Goal: Information Seeking & Learning: Learn about a topic

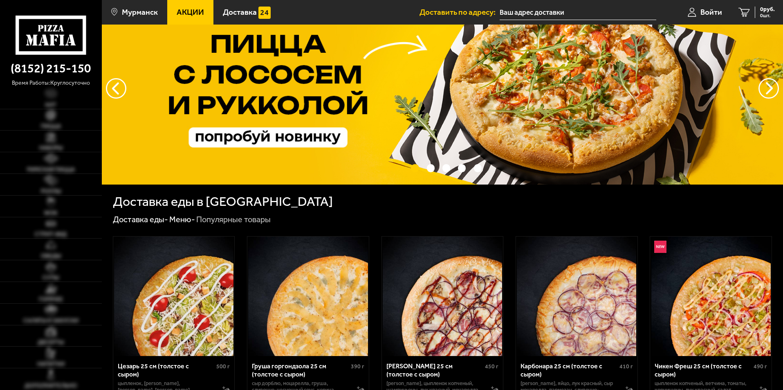
scroll to position [41, 0]
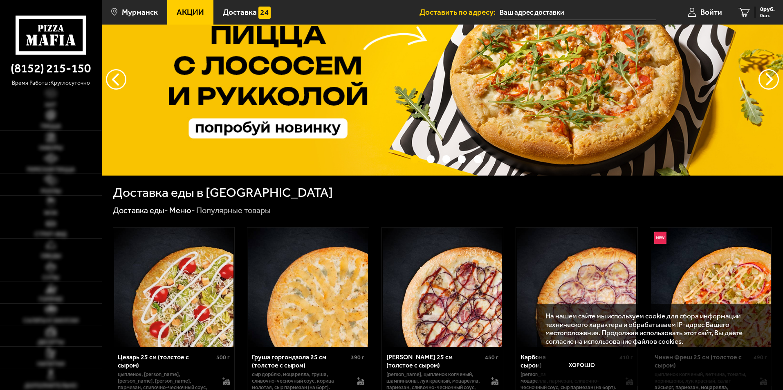
click at [196, 20] on link "Акции" at bounding box center [190, 12] width 46 height 25
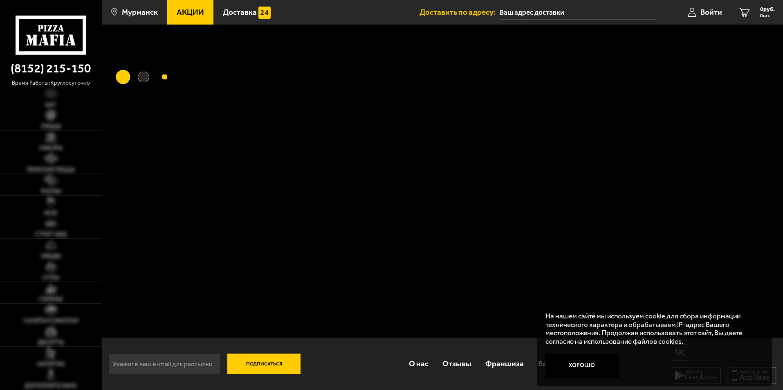
scroll to position [0, 0]
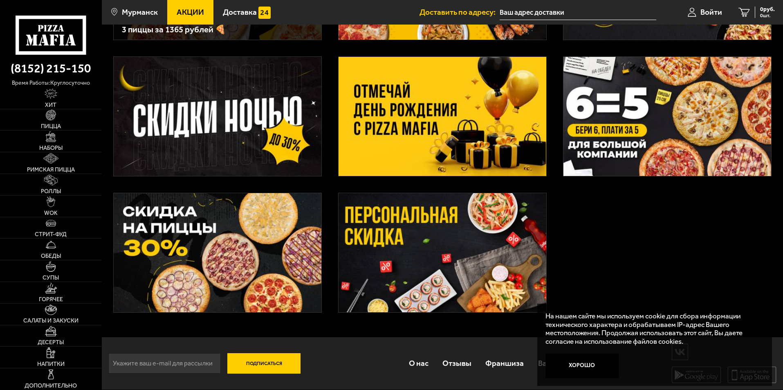
click at [463, 228] on img at bounding box center [443, 252] width 208 height 119
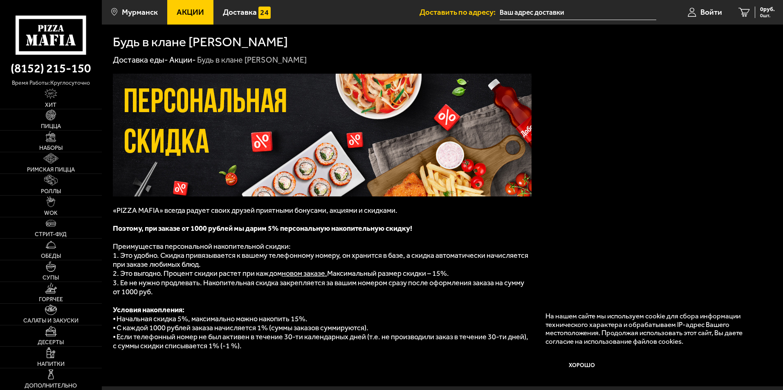
scroll to position [158, 0]
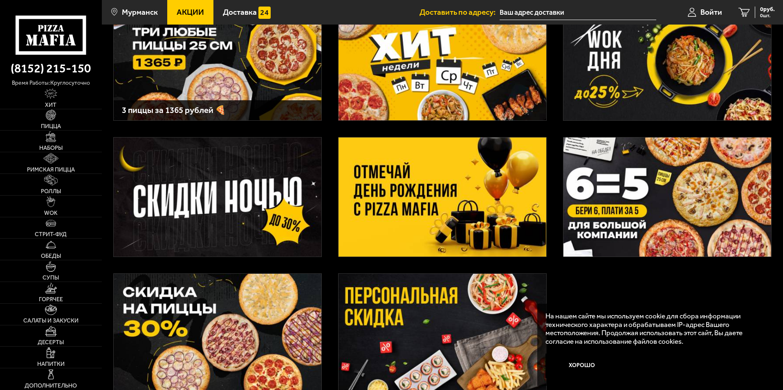
click at [460, 186] on img at bounding box center [443, 196] width 208 height 119
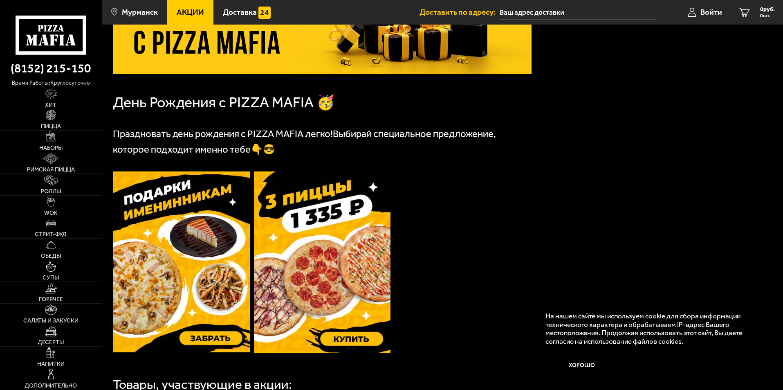
scroll to position [123, 0]
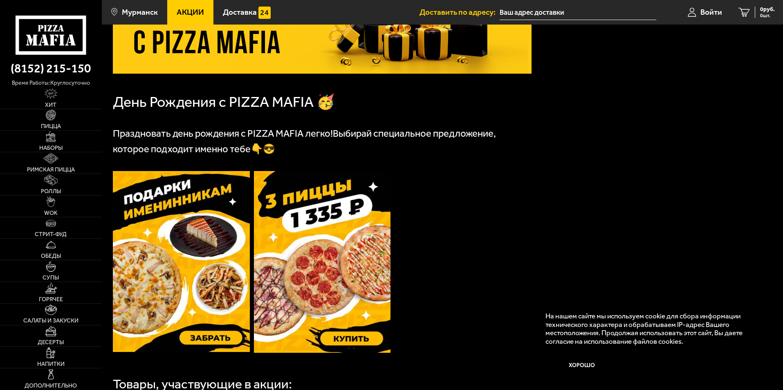
click at [177, 242] on img at bounding box center [181, 261] width 137 height 181
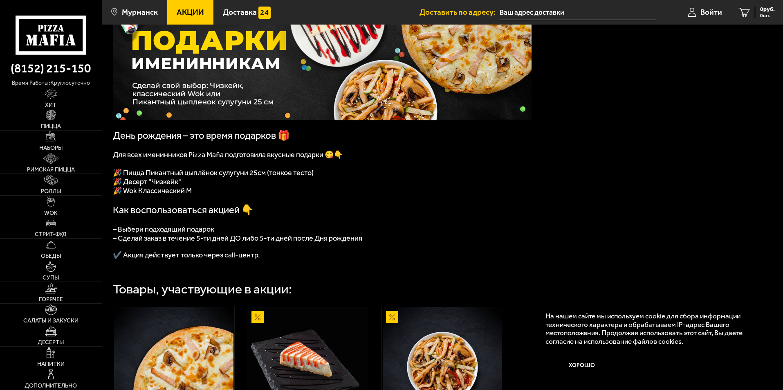
scroll to position [82, 0]
